Goal: Use online tool/utility: Utilize a website feature to perform a specific function

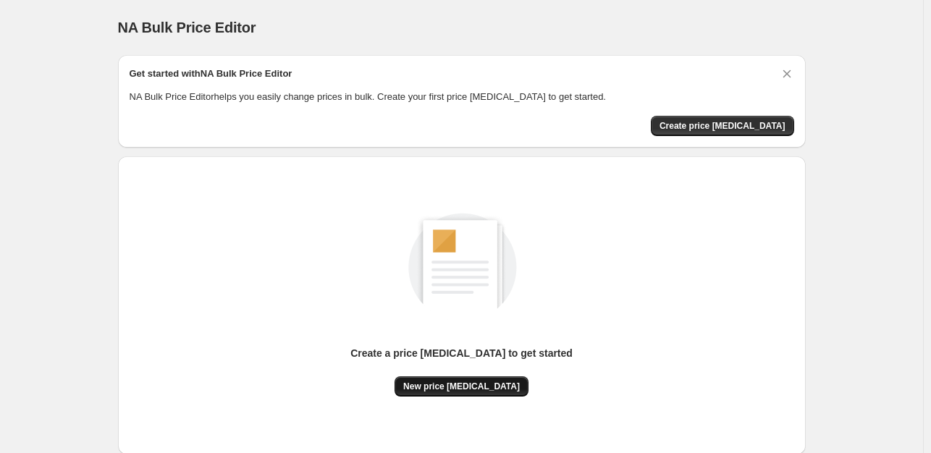
click at [463, 380] on button "New price change job" at bounding box center [462, 387] width 134 height 20
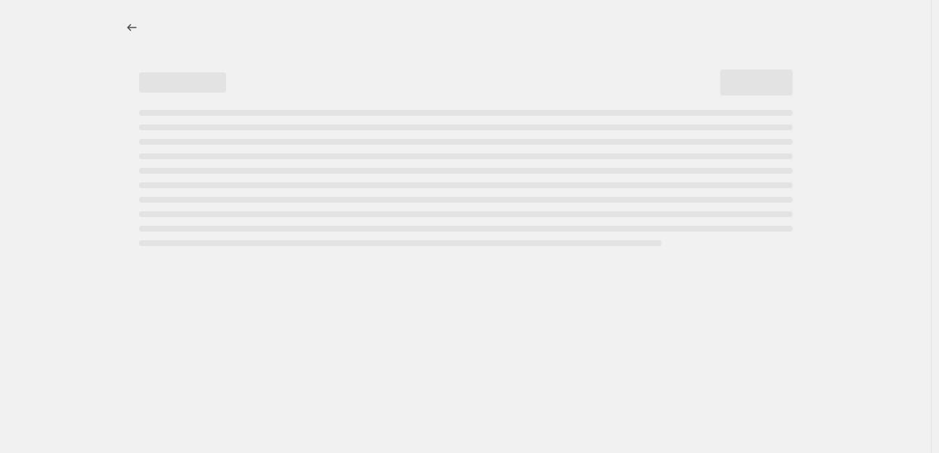
select select "percentage"
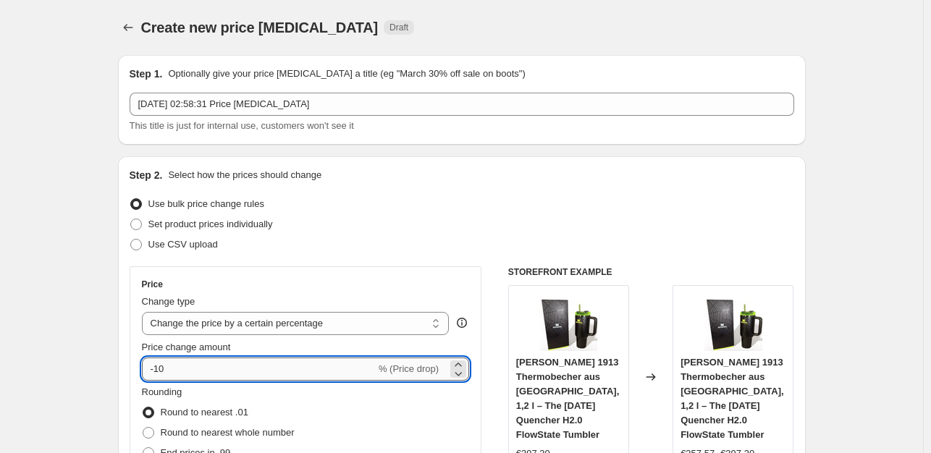
click at [190, 366] on input "-10" at bounding box center [259, 369] width 234 height 23
type input "-1"
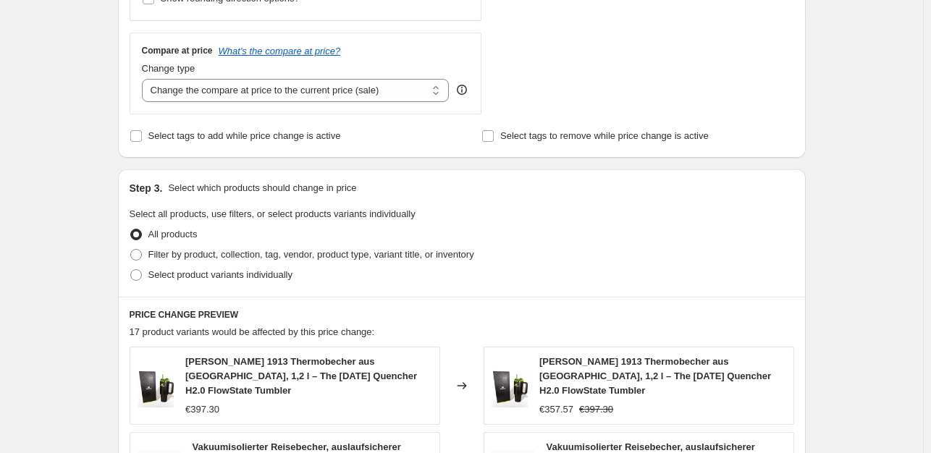
scroll to position [1014, 0]
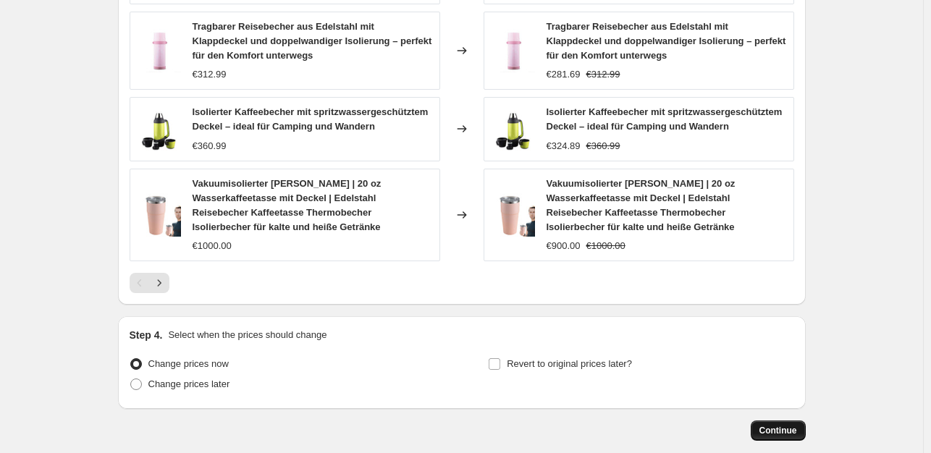
type input "-35"
click at [776, 425] on span "Continue" at bounding box center [779, 431] width 38 height 12
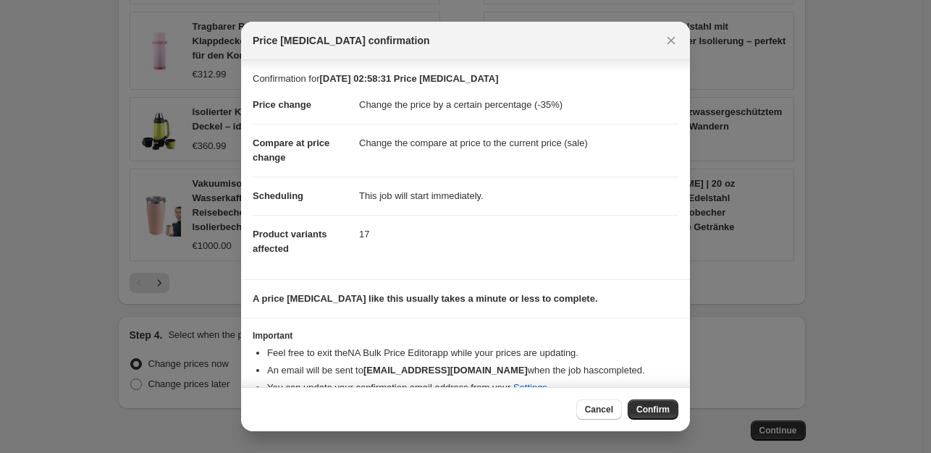
scroll to position [22, 0]
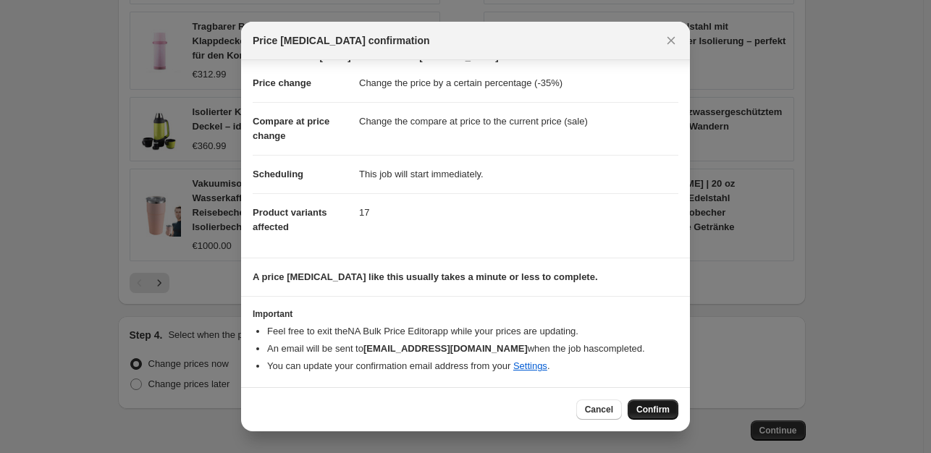
click at [647, 417] on button "Confirm" at bounding box center [653, 410] width 51 height 20
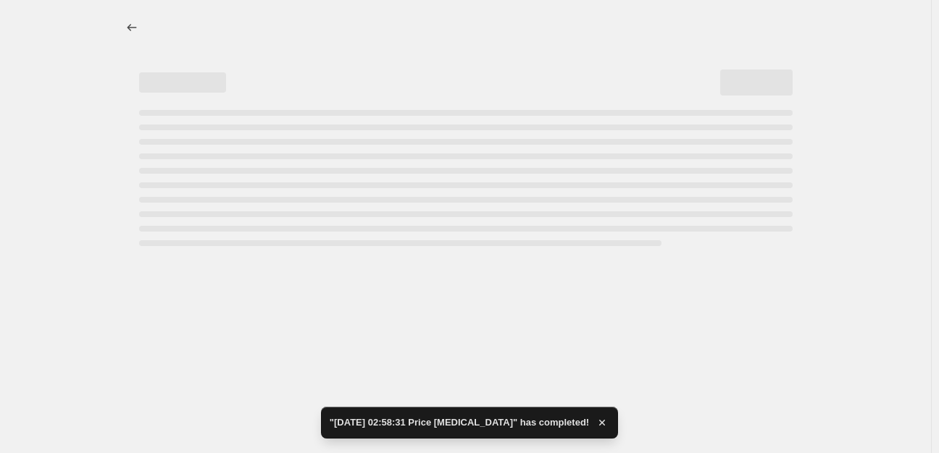
select select "percentage"
